Goal: Task Accomplishment & Management: Complete application form

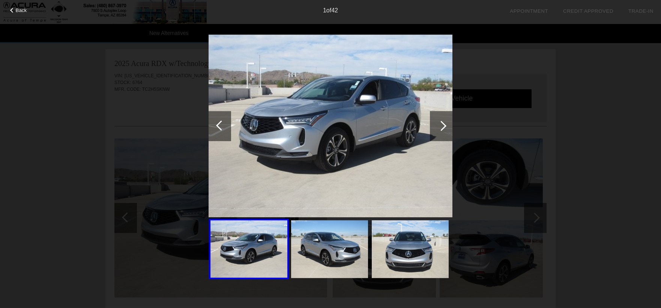
click at [442, 128] on div at bounding box center [441, 126] width 10 height 10
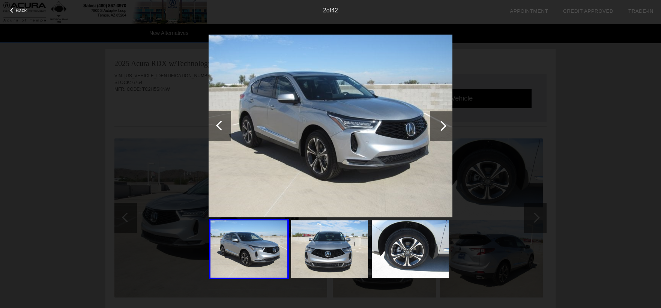
click at [442, 128] on div at bounding box center [441, 126] width 10 height 10
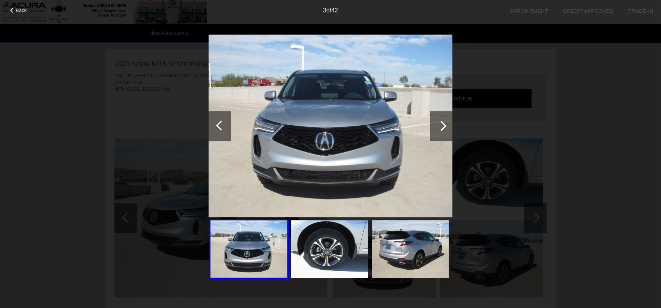
click at [442, 128] on div at bounding box center [441, 126] width 10 height 10
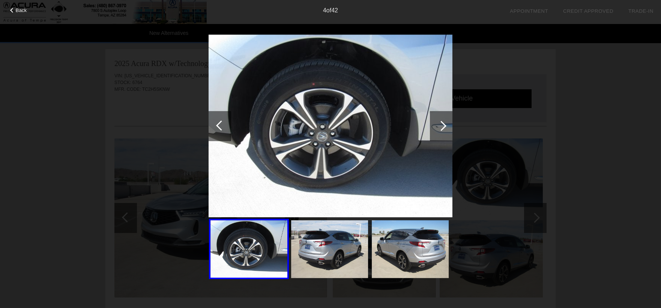
click at [442, 128] on div at bounding box center [441, 126] width 10 height 10
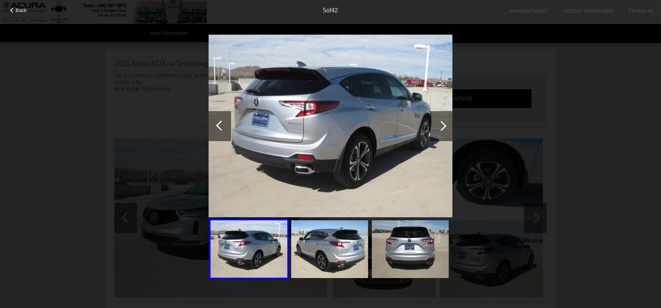
click at [442, 128] on div at bounding box center [441, 126] width 10 height 10
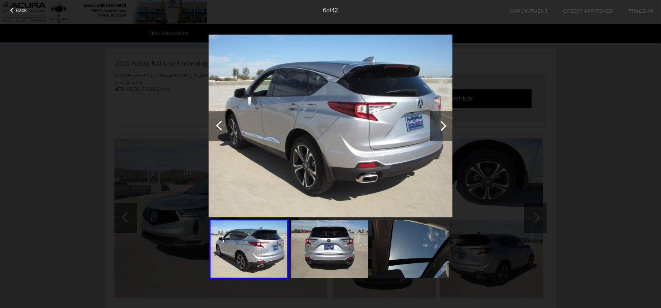
click at [442, 128] on div at bounding box center [441, 126] width 10 height 10
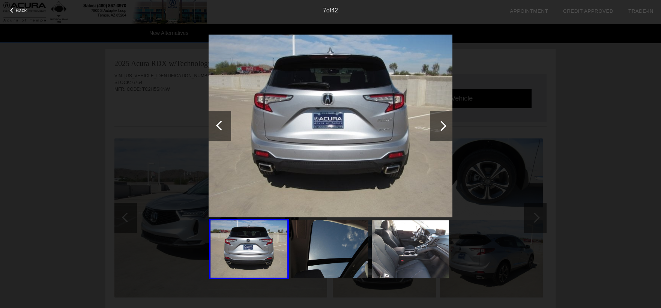
click at [442, 128] on div at bounding box center [441, 126] width 10 height 10
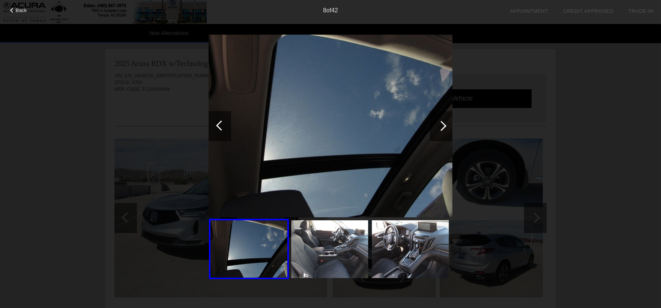
click at [442, 128] on div at bounding box center [441, 126] width 10 height 10
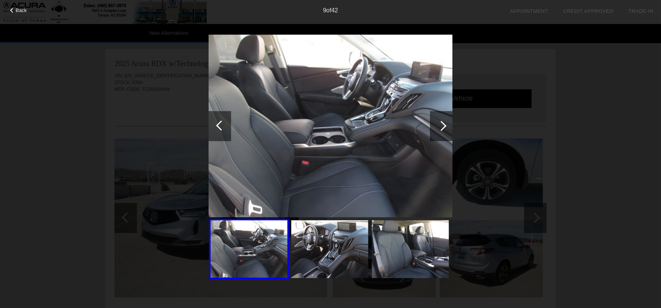
click at [442, 128] on div at bounding box center [441, 126] width 10 height 10
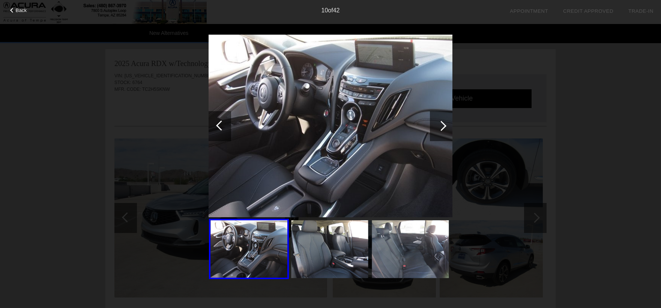
click at [442, 128] on div at bounding box center [441, 126] width 10 height 10
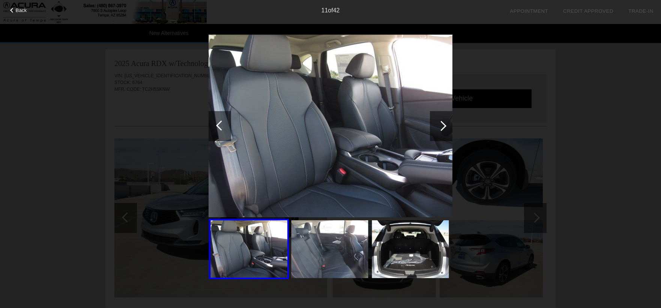
click at [442, 128] on div at bounding box center [441, 126] width 10 height 10
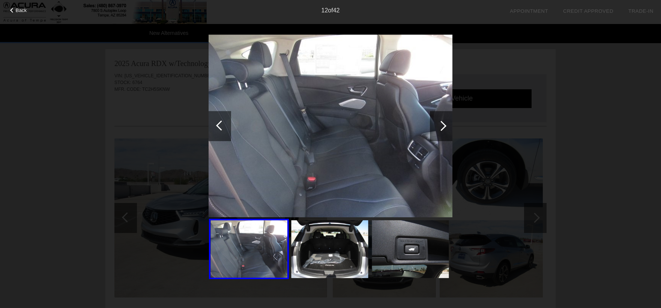
click at [442, 128] on div at bounding box center [441, 126] width 10 height 10
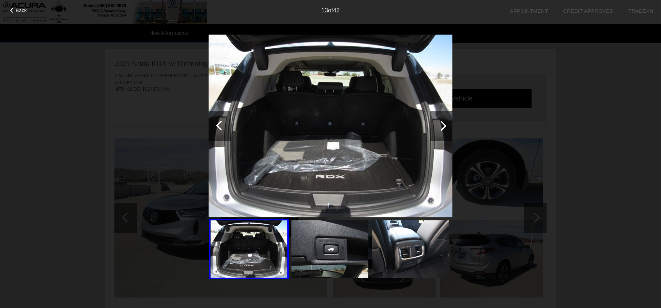
click at [442, 128] on div at bounding box center [441, 126] width 10 height 10
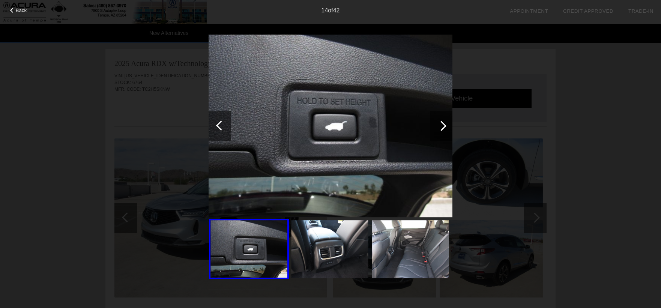
click at [442, 128] on div at bounding box center [441, 126] width 10 height 10
